Goal: Transaction & Acquisition: Purchase product/service

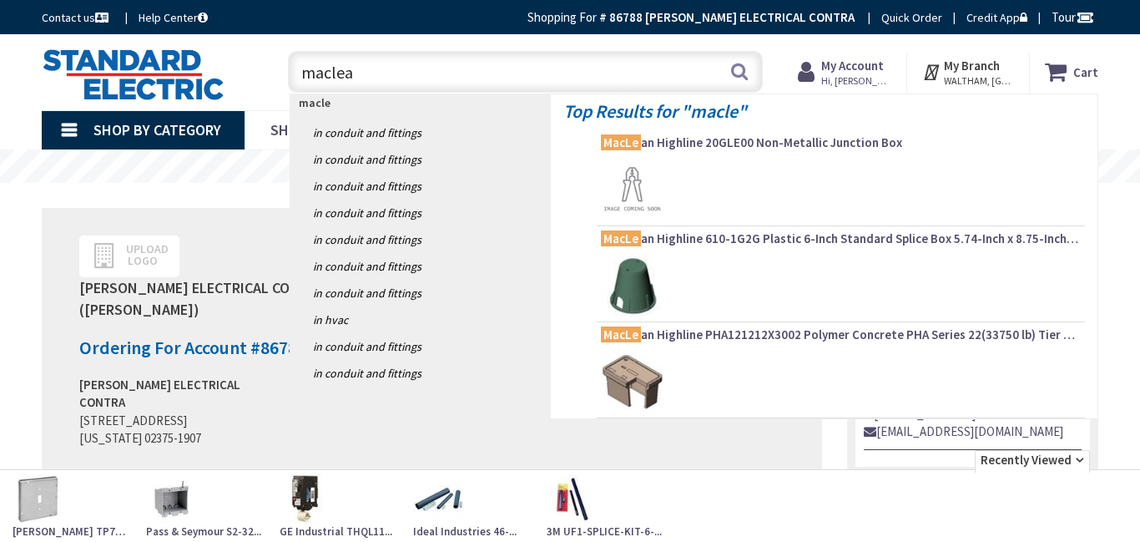
type input "[PERSON_NAME]"
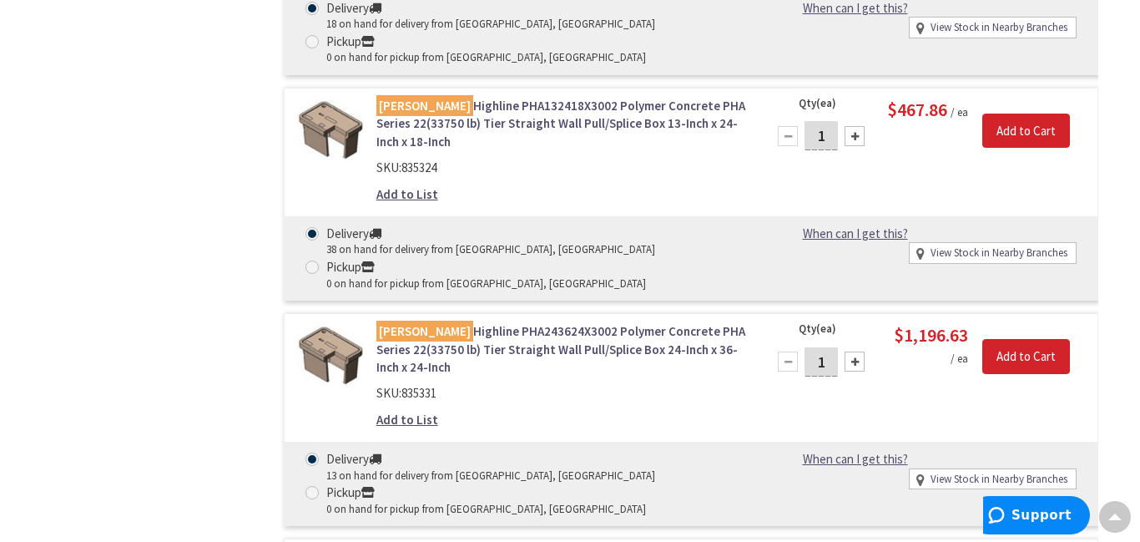
scroll to position [1271, 0]
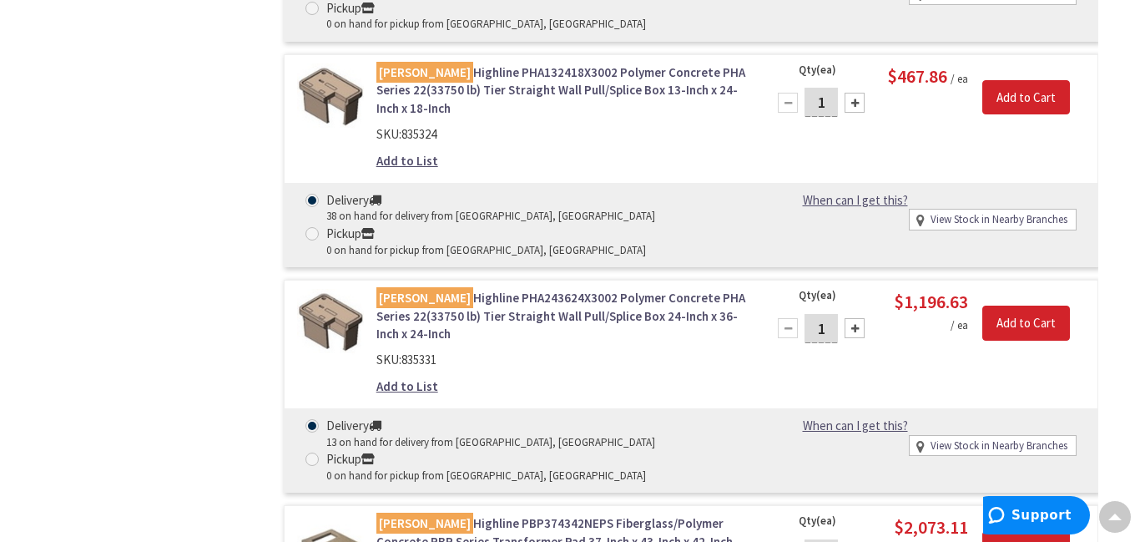
click at [196, 245] on div "Filters 19 items Pickup [DATE] Stoughton, [GEOGRAPHIC_DATA] (21.53 mi) (16) [PE…" at bounding box center [146, 275] width 209 height 2149
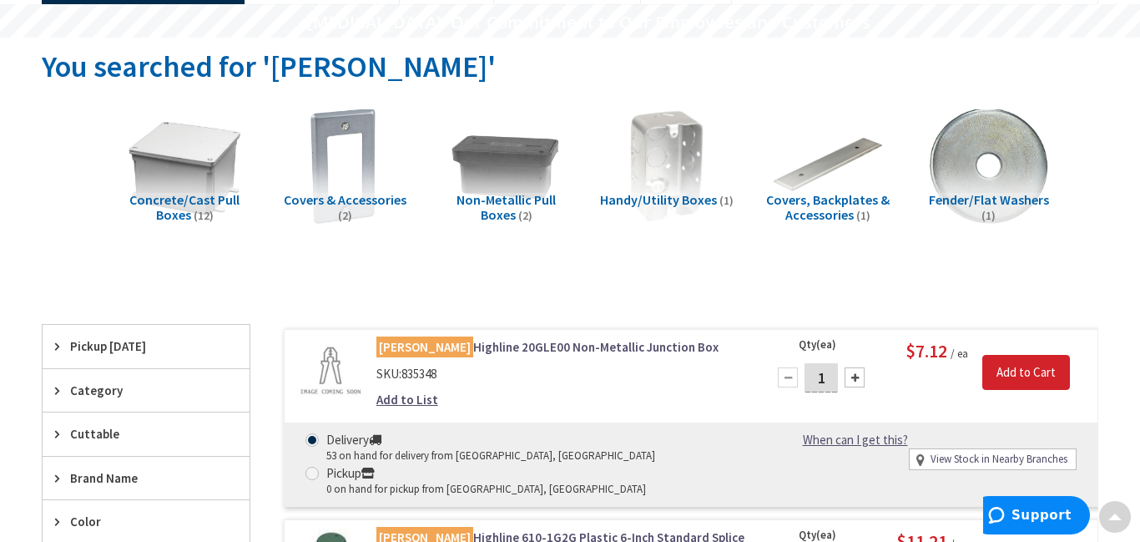
scroll to position [0, 0]
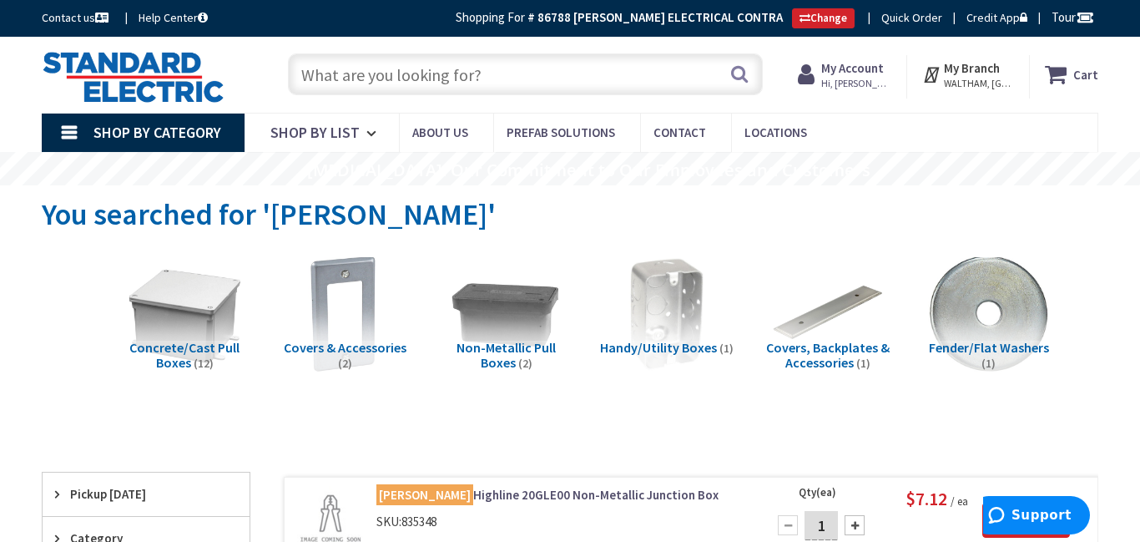
click at [854, 65] on strong "My Account" at bounding box center [852, 68] width 63 height 16
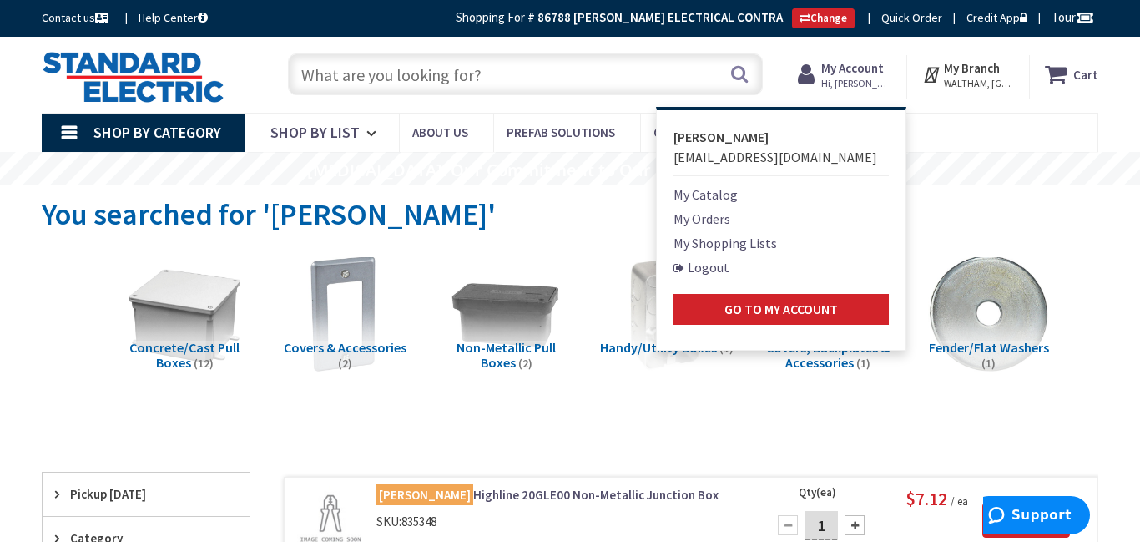
click at [854, 65] on strong "My Account" at bounding box center [852, 68] width 63 height 16
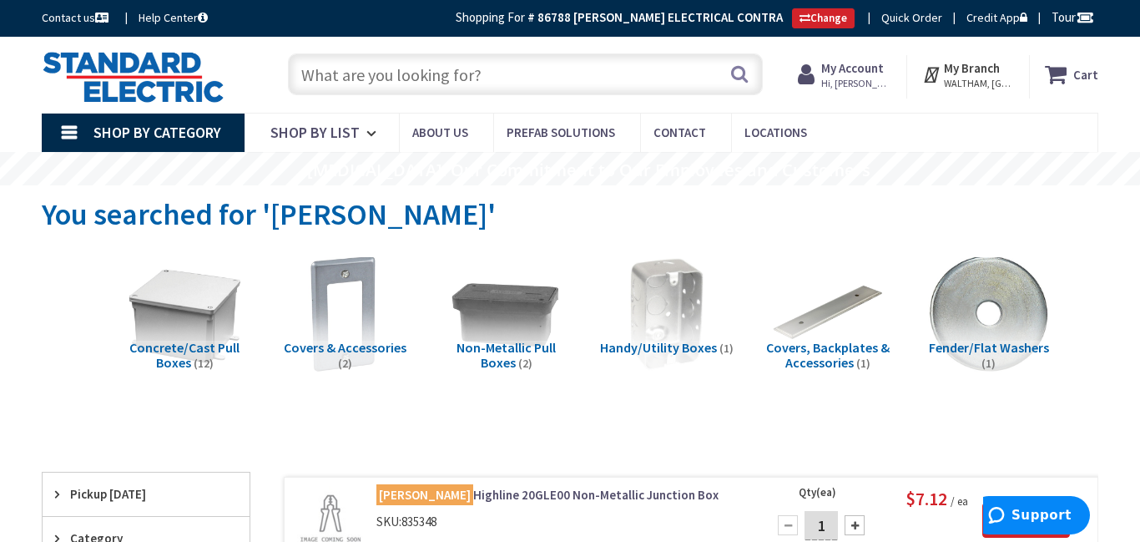
click at [861, 74] on strong "My Account" at bounding box center [852, 68] width 63 height 16
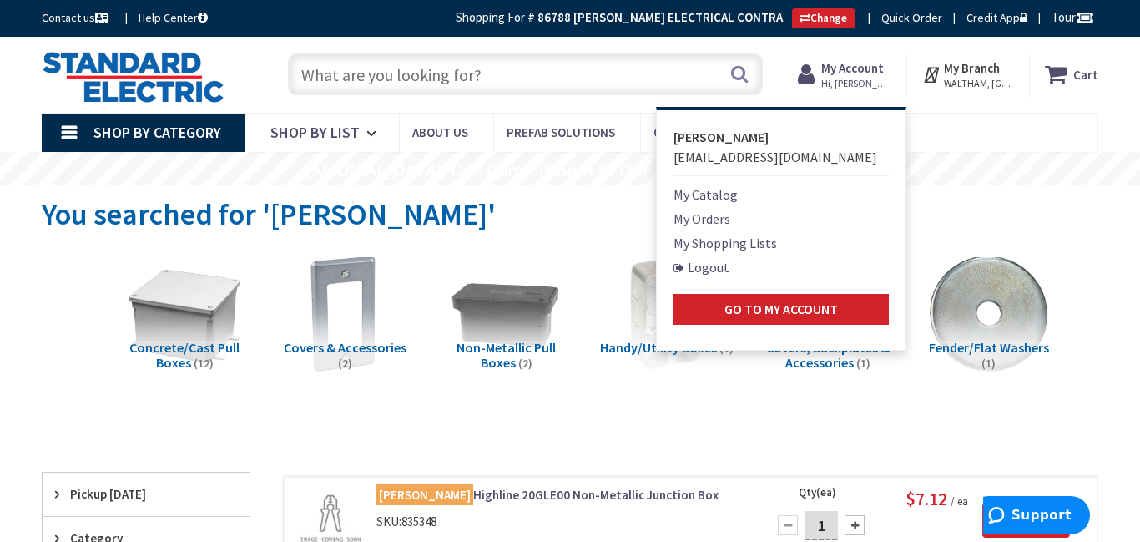
click at [717, 270] on link "Logout" at bounding box center [702, 267] width 56 height 20
